Goal: Information Seeking & Learning: Learn about a topic

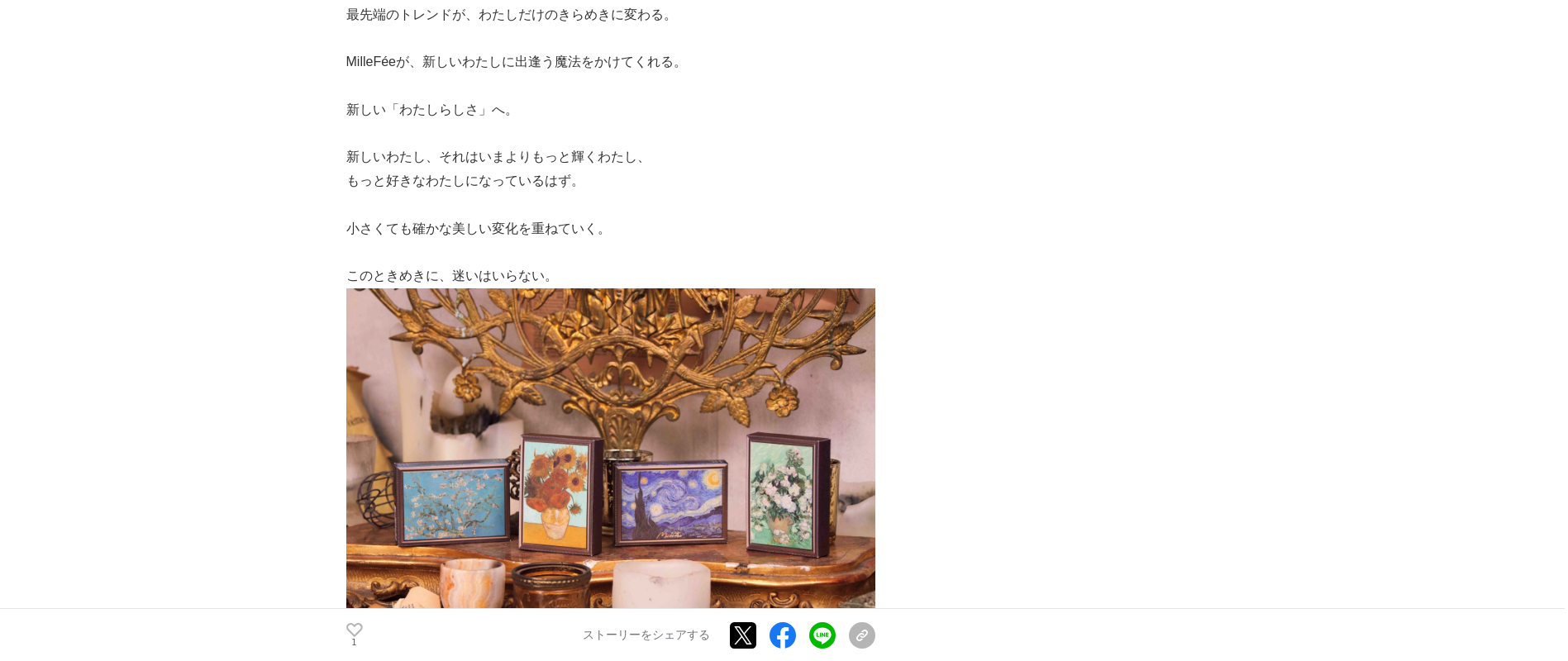
scroll to position [1087, 0]
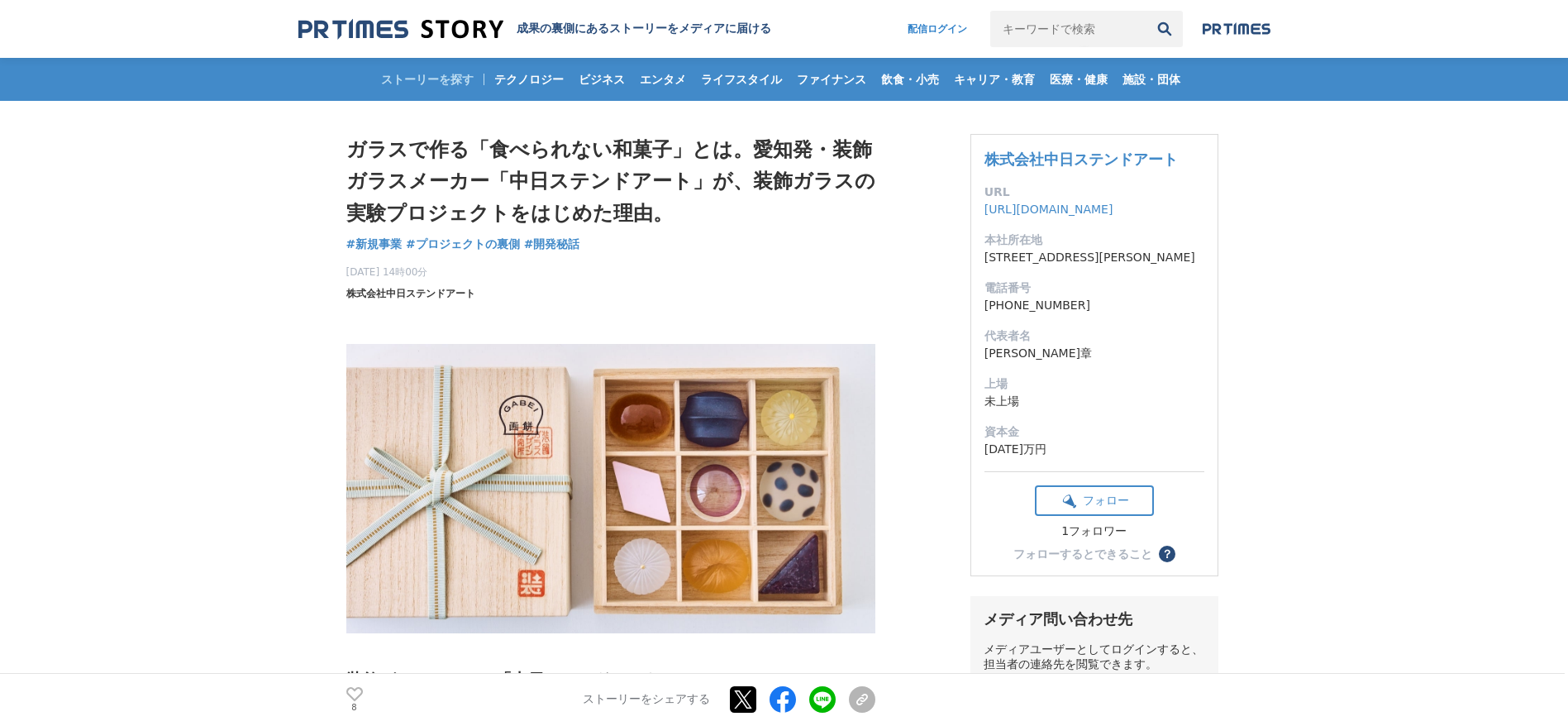
click at [394, 289] on span "株式会社中日ステンドアート" at bounding box center [410, 293] width 129 height 15
